Goal: Navigation & Orientation: Find specific page/section

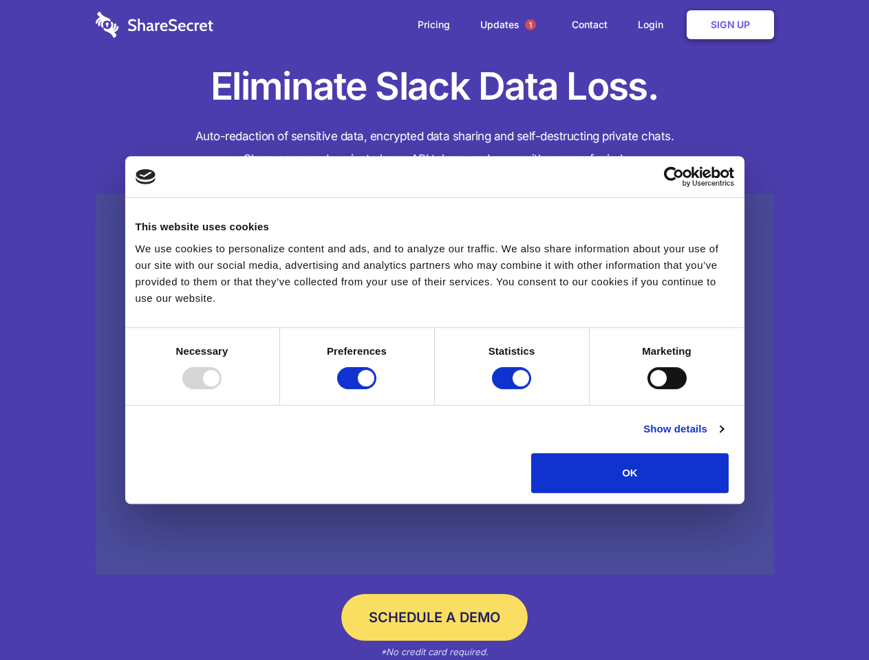
click at [222, 389] on div at bounding box center [201, 378] width 39 height 22
click at [376, 389] on input "Preferences" at bounding box center [356, 378] width 39 height 22
checkbox input "false"
click at [513, 389] on input "Statistics" at bounding box center [511, 378] width 39 height 22
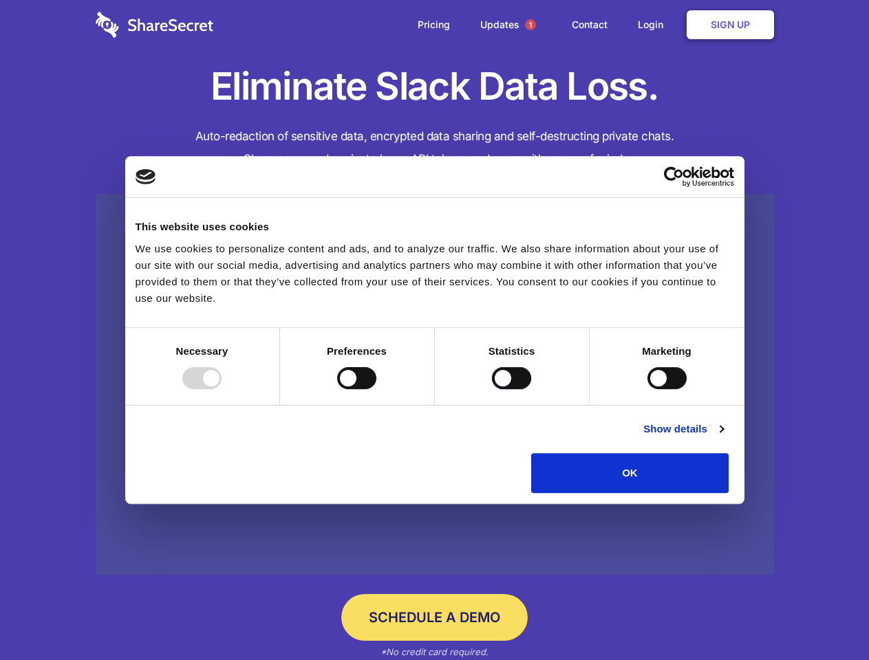
checkbox input "false"
click at [647, 389] on input "Marketing" at bounding box center [666, 378] width 39 height 22
checkbox input "true"
click at [723, 438] on link "Show details" at bounding box center [683, 429] width 80 height 17
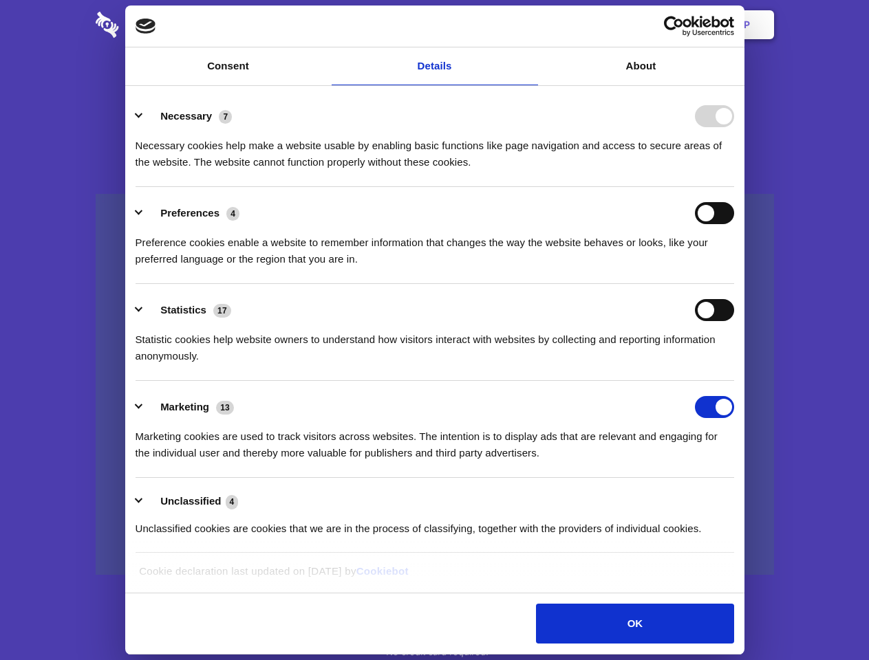
click at [734, 268] on div "Preferences 4 Preference cookies enable a website to remember information that …" at bounding box center [435, 234] width 598 height 65
click at [530, 25] on span "1" at bounding box center [530, 24] width 11 height 11
